Goal: Task Accomplishment & Management: Use online tool/utility

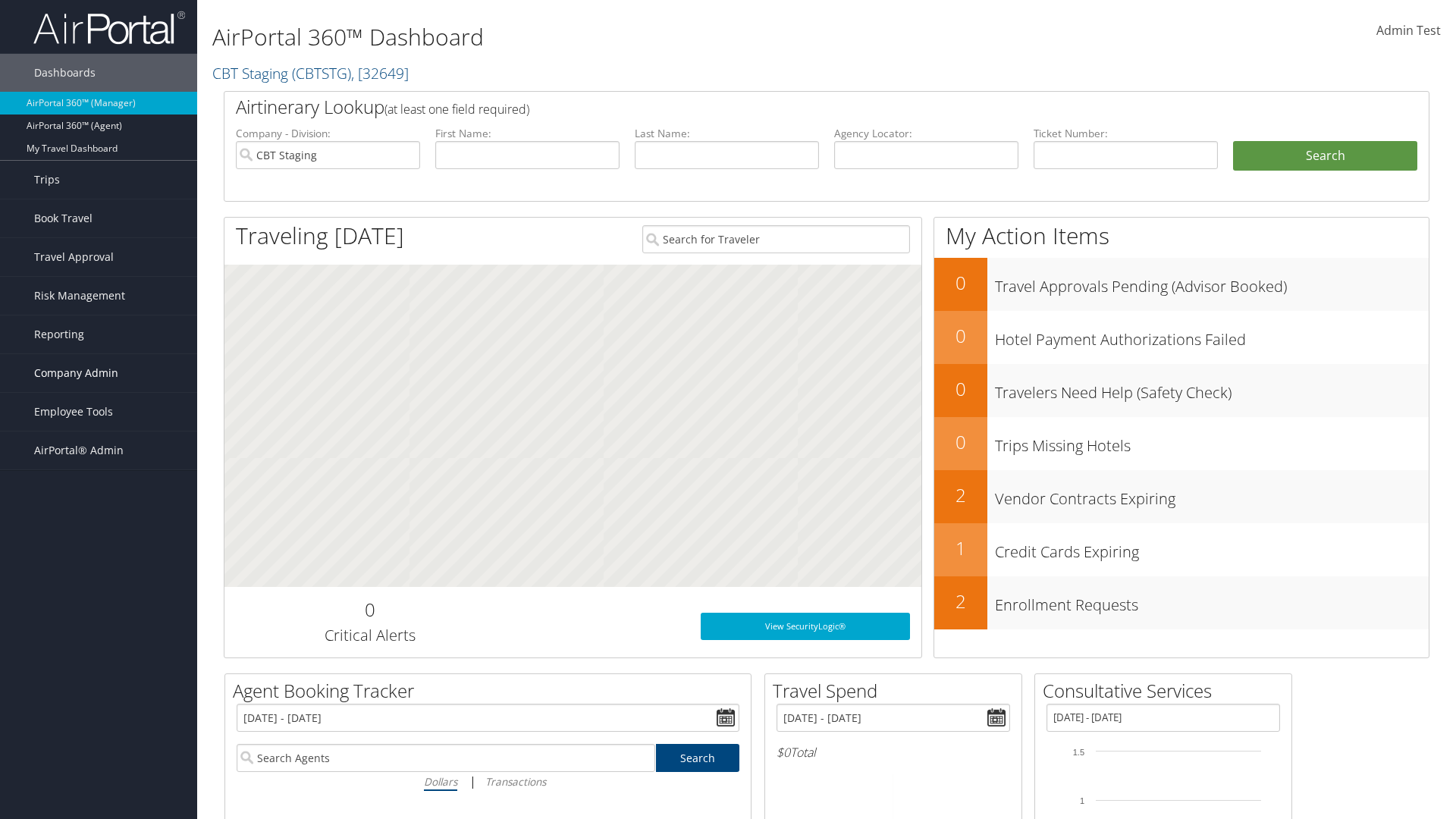
click at [99, 373] on span "Company Admin" at bounding box center [76, 372] width 84 height 38
click at [99, 756] on link "Notes" at bounding box center [99, 767] width 197 height 23
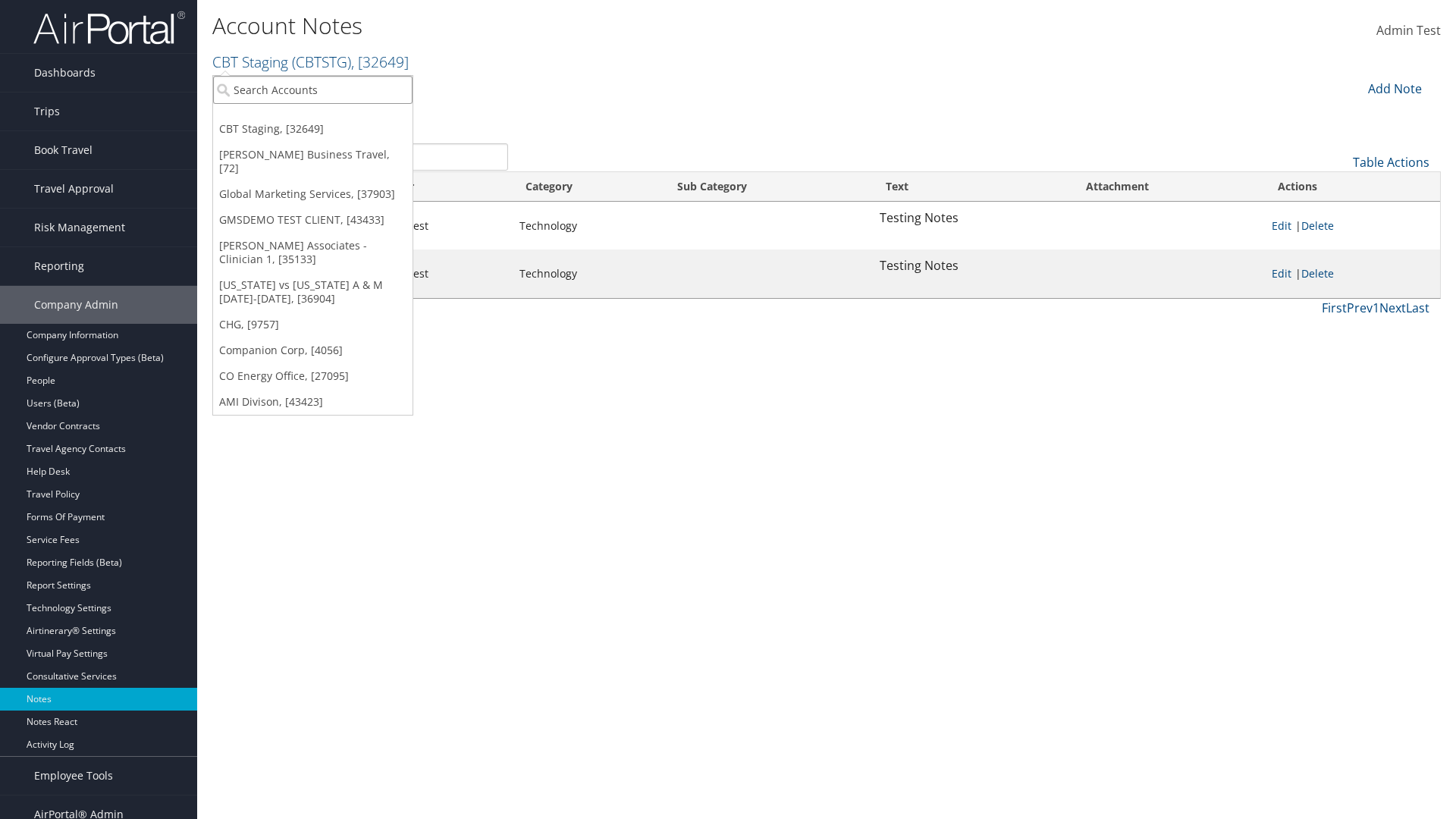
click at [312, 89] on input "search" at bounding box center [312, 90] width 200 height 28
type input "Global Marketing Services"
click at [327, 118] on div "Global Marketing Services (301946), [37903]" at bounding box center [326, 118] width 245 height 13
